Goal: Navigation & Orientation: Find specific page/section

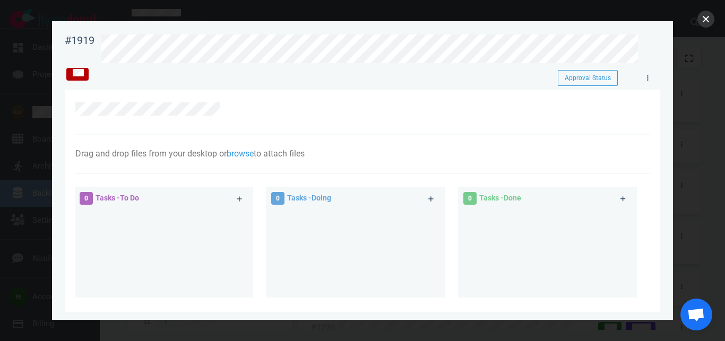
click at [702, 22] on button "close" at bounding box center [705, 19] width 17 height 17
click at [649, 77] on link at bounding box center [647, 78] width 17 height 13
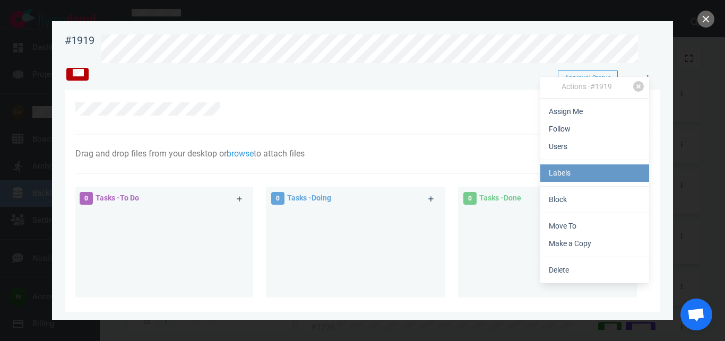
click at [583, 169] on link "Labels" at bounding box center [594, 174] width 109 height 18
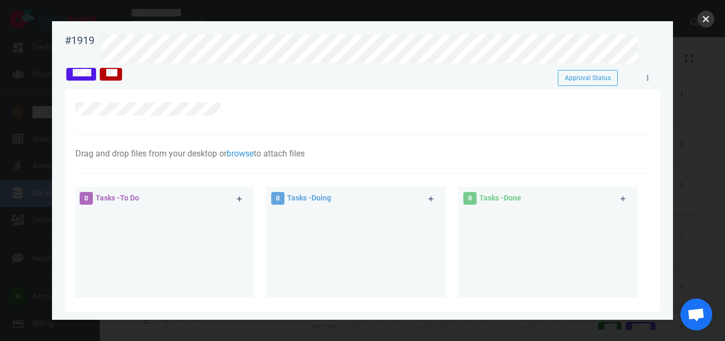
click at [704, 22] on button "close" at bounding box center [705, 19] width 17 height 17
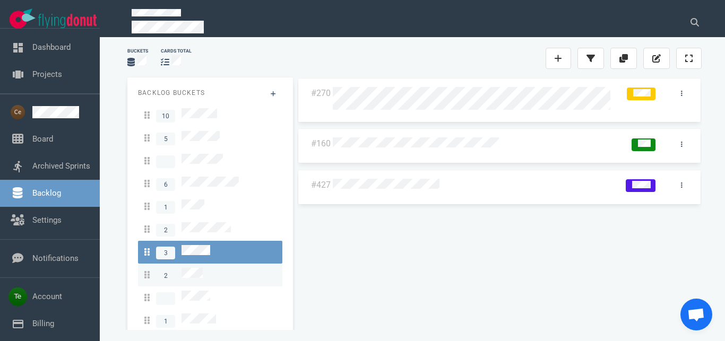
click at [197, 264] on link "2" at bounding box center [210, 275] width 144 height 23
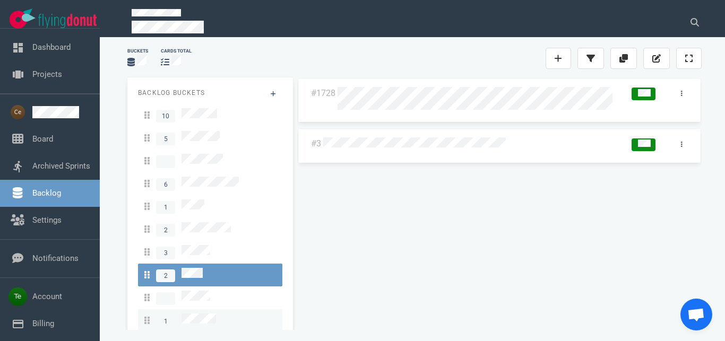
click at [200, 314] on span "1" at bounding box center [180, 321] width 72 height 14
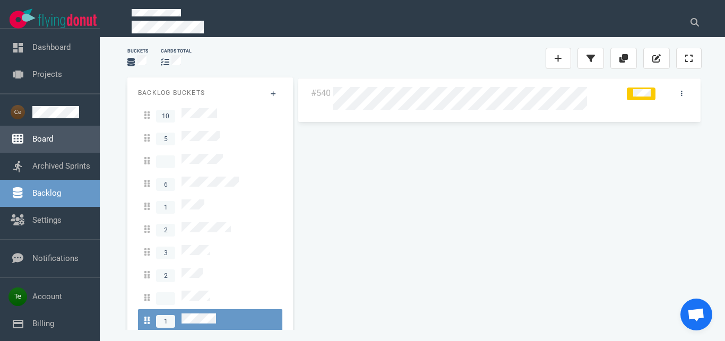
click at [47, 134] on link "Board" at bounding box center [42, 139] width 21 height 10
